Goal: Information Seeking & Learning: Compare options

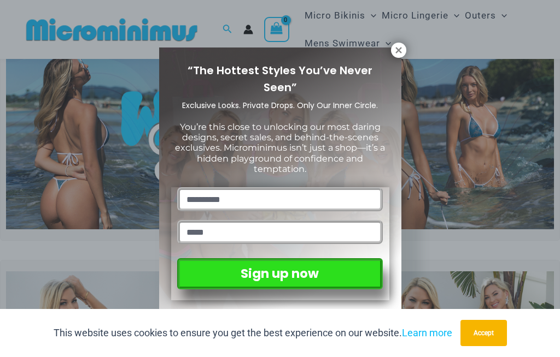
scroll to position [46, 0]
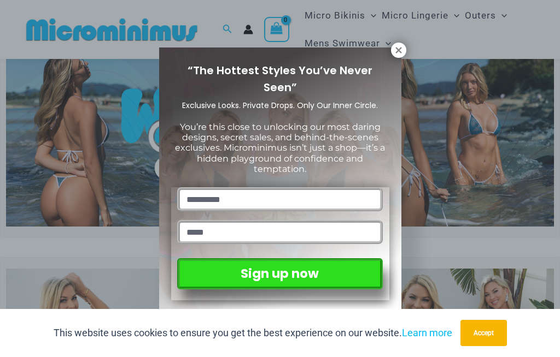
click at [399, 48] on icon at bounding box center [398, 50] width 6 height 6
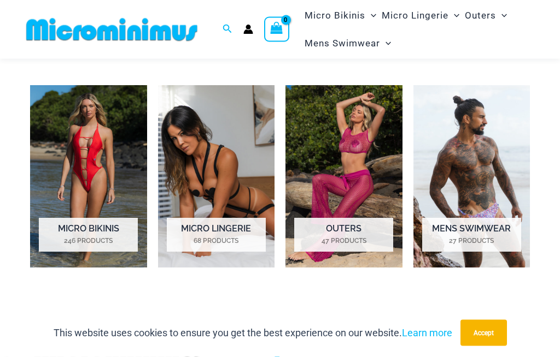
scroll to position [645, 0]
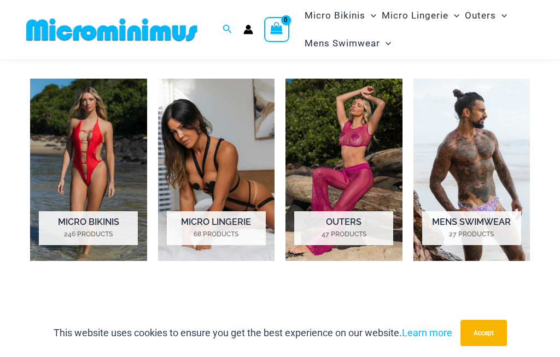
click at [100, 223] on h2 "Micro Bikinis 246 Products" at bounding box center [88, 228] width 99 height 34
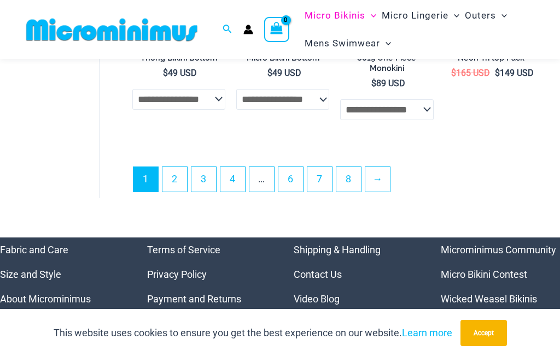
scroll to position [2353, 0]
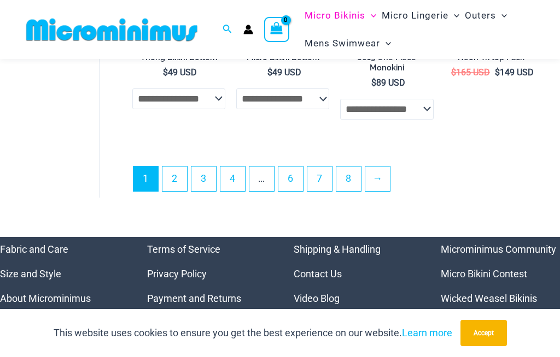
click at [176, 167] on link "2" at bounding box center [174, 179] width 25 height 25
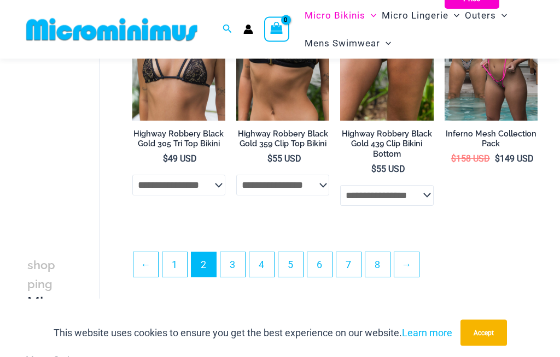
scroll to position [1951, 0]
click at [235, 271] on link "3" at bounding box center [232, 264] width 25 height 25
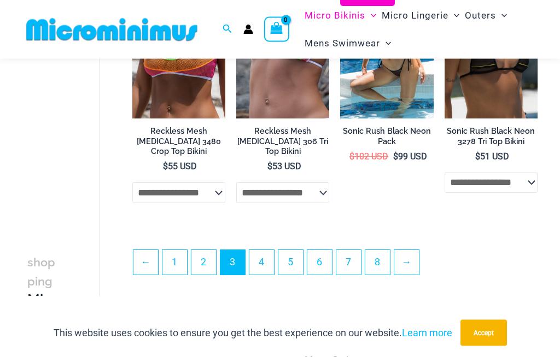
scroll to position [1949, 0]
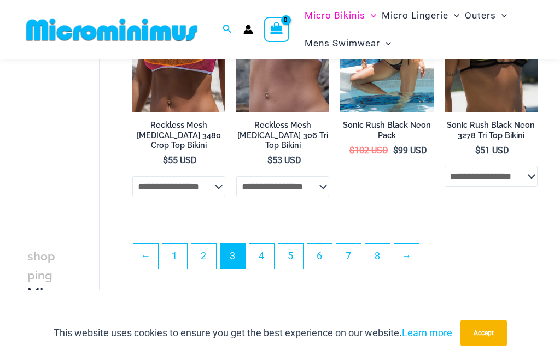
click at [264, 260] on link "4" at bounding box center [261, 256] width 25 height 25
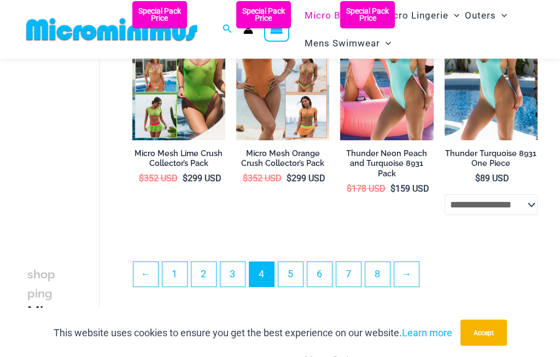
scroll to position [1876, 0]
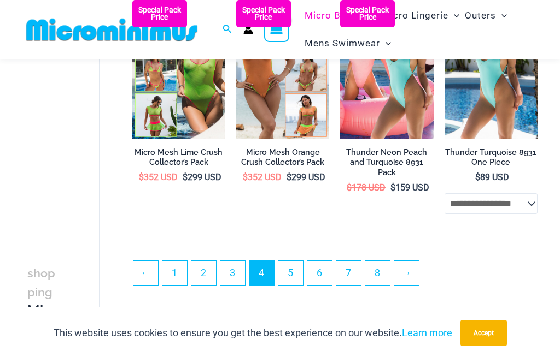
click at [294, 278] on link "5" at bounding box center [290, 273] width 25 height 25
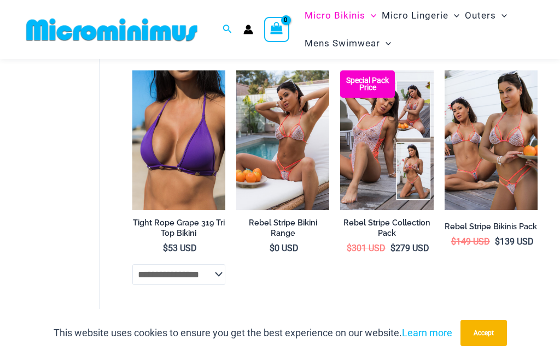
scroll to position [1891, 0]
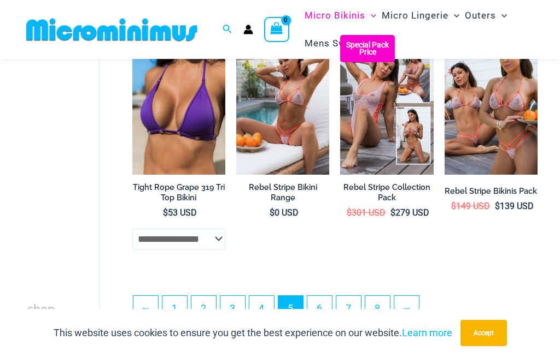
click at [324, 313] on link "6" at bounding box center [319, 308] width 25 height 25
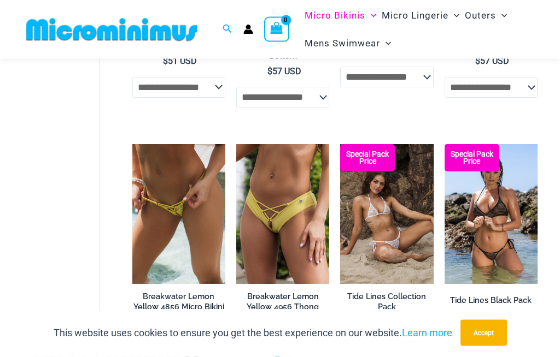
scroll to position [794, 0]
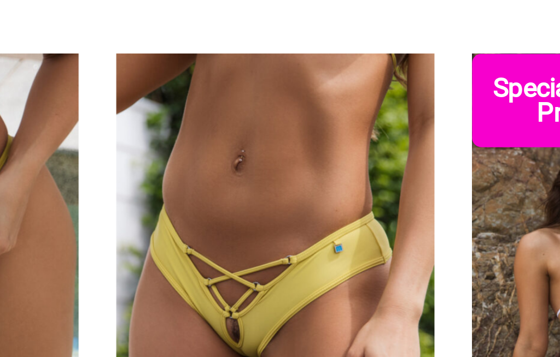
click at [236, 129] on img at bounding box center [236, 129] width 0 height 0
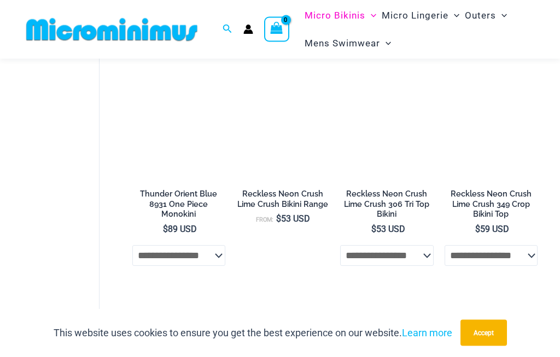
scroll to position [1895, 0]
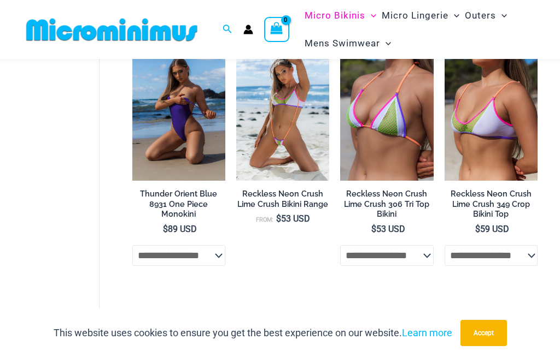
click at [349, 313] on link "7" at bounding box center [348, 325] width 25 height 25
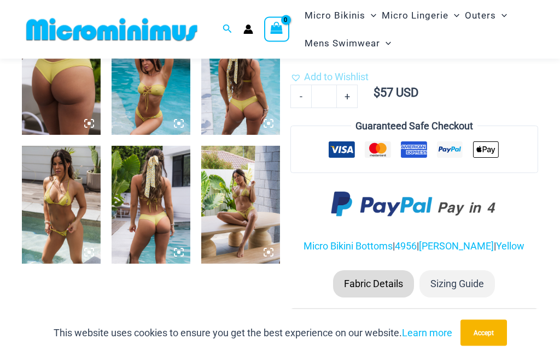
scroll to position [413, 0]
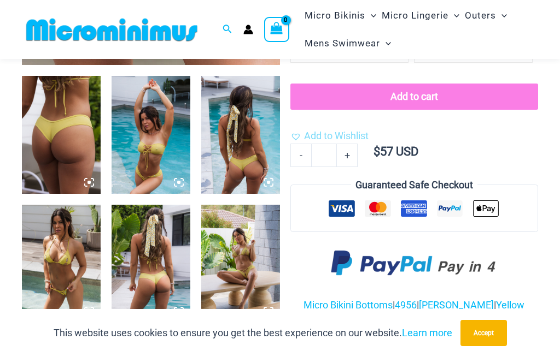
click at [69, 269] on img at bounding box center [61, 264] width 79 height 118
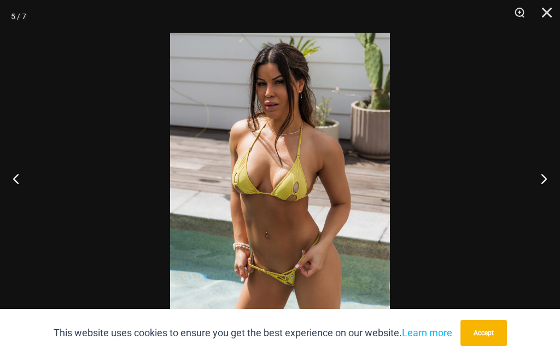
click at [542, 206] on button "Next" at bounding box center [539, 178] width 41 height 55
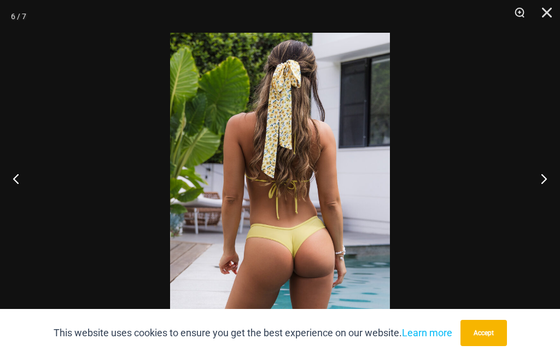
click at [548, 206] on button "Next" at bounding box center [539, 178] width 41 height 55
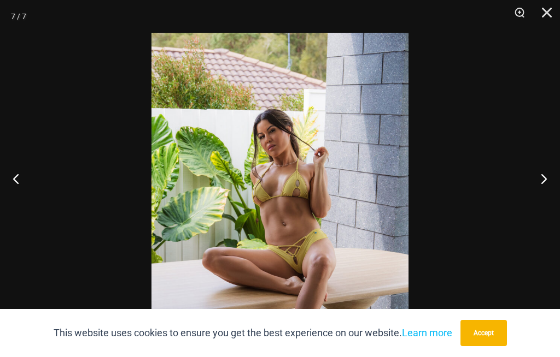
click at [545, 203] on button "Next" at bounding box center [539, 178] width 41 height 55
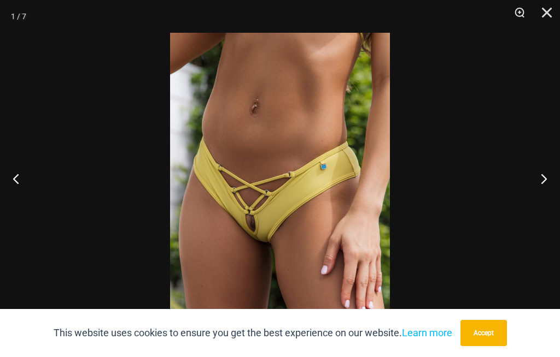
click at [544, 206] on button "Next" at bounding box center [539, 178] width 41 height 55
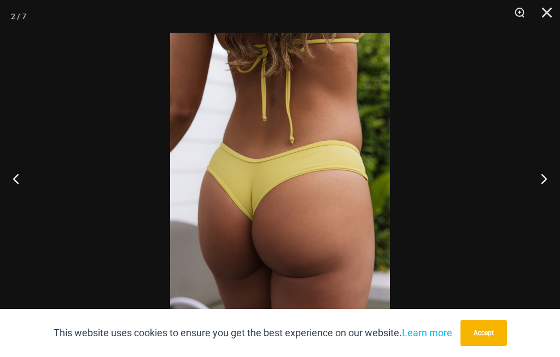
click at [551, 203] on button "Next" at bounding box center [539, 178] width 41 height 55
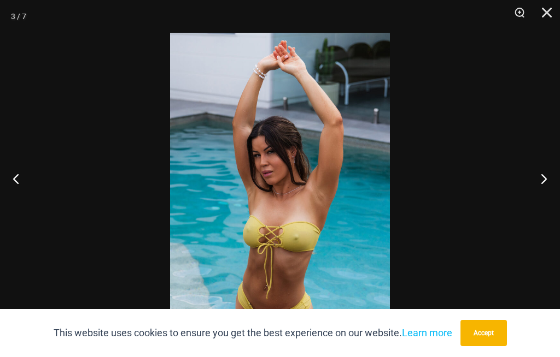
click at [538, 206] on button "Next" at bounding box center [539, 178] width 41 height 55
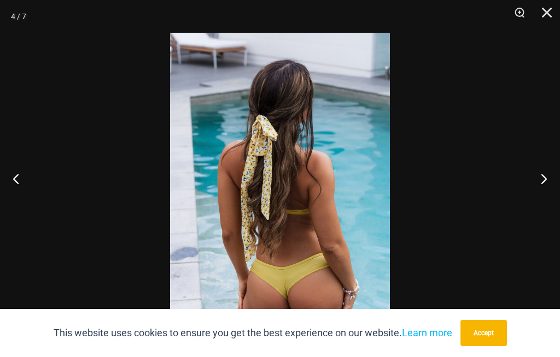
click at [543, 206] on button "Next" at bounding box center [539, 178] width 41 height 55
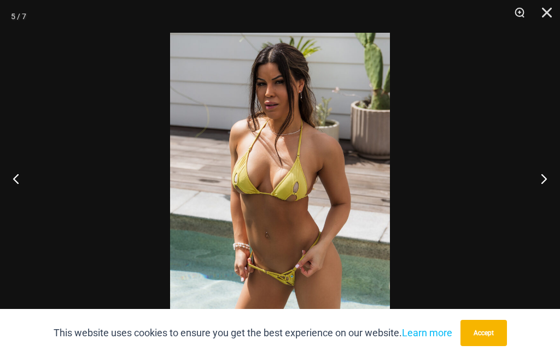
click at [542, 206] on button "Next" at bounding box center [539, 178] width 41 height 55
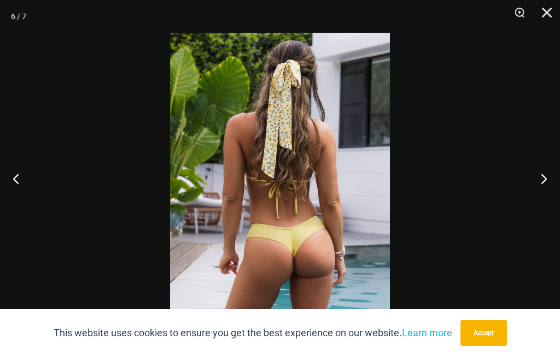
click at [544, 19] on button "Close" at bounding box center [542, 16] width 27 height 33
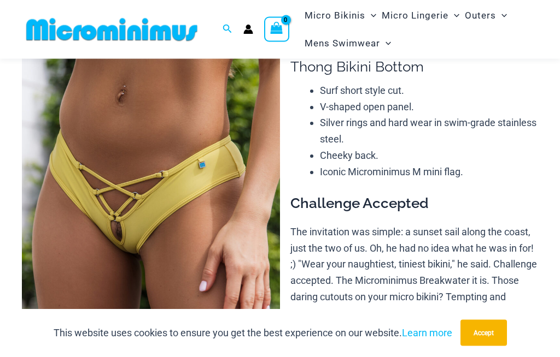
scroll to position [61, 0]
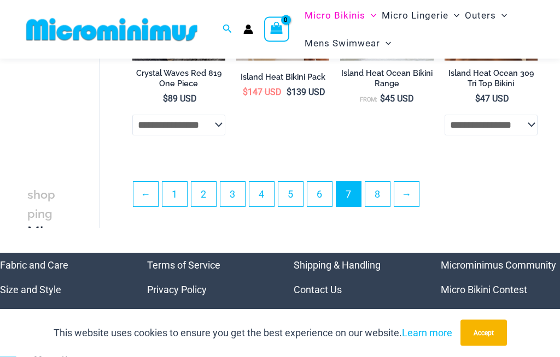
scroll to position [2027, 0]
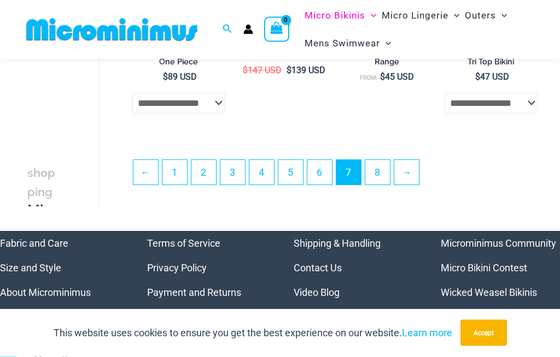
click at [378, 163] on link "8" at bounding box center [377, 173] width 25 height 25
